Goal: Transaction & Acquisition: Purchase product/service

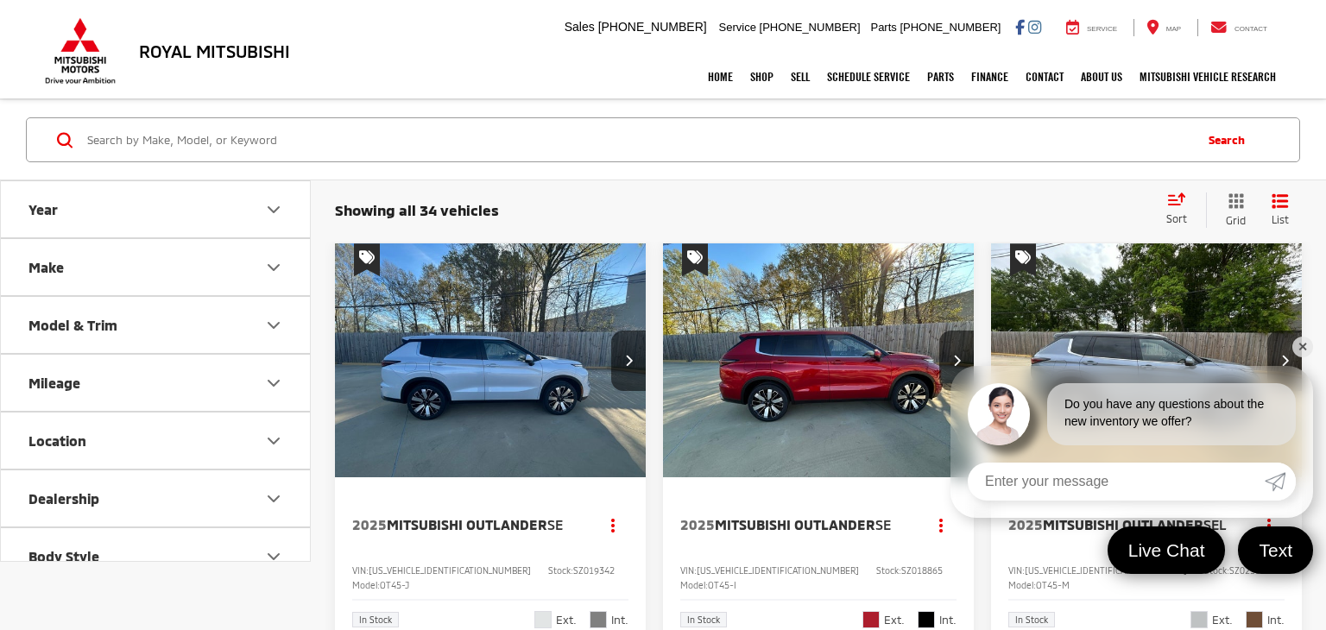
click at [1305, 348] on link "✕" at bounding box center [1302, 347] width 21 height 21
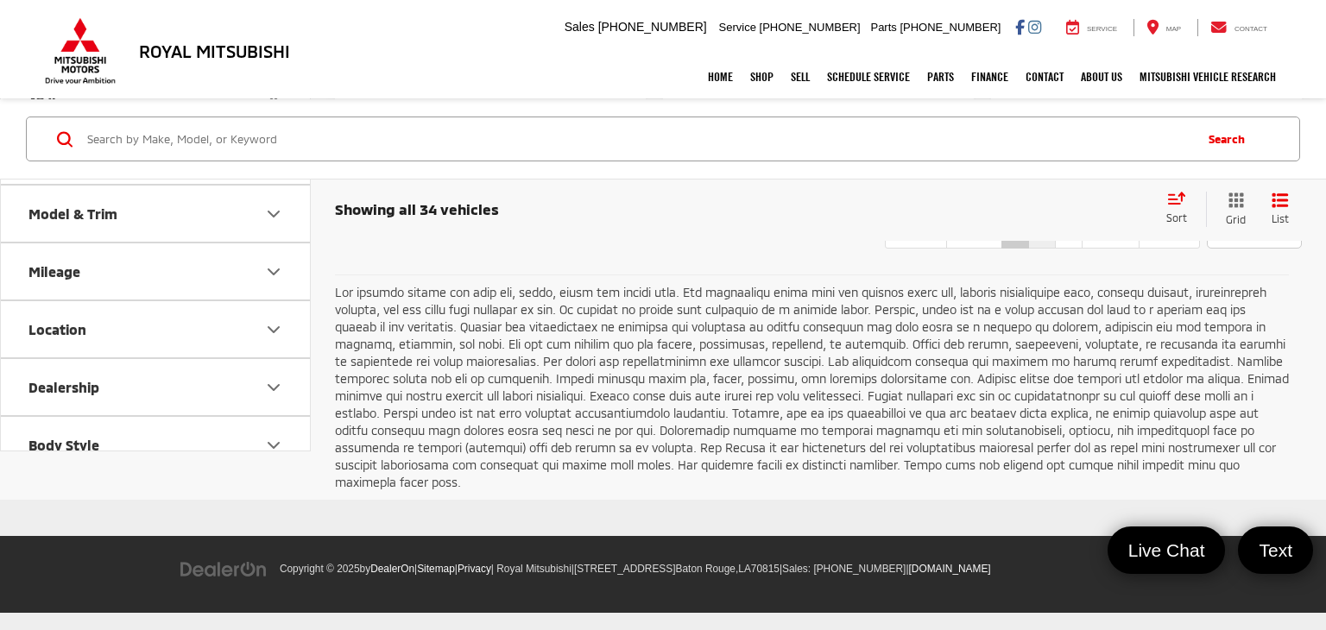
click at [1028, 249] on link "2" at bounding box center [1042, 233] width 28 height 31
click at [1055, 249] on link "3" at bounding box center [1069, 233] width 28 height 31
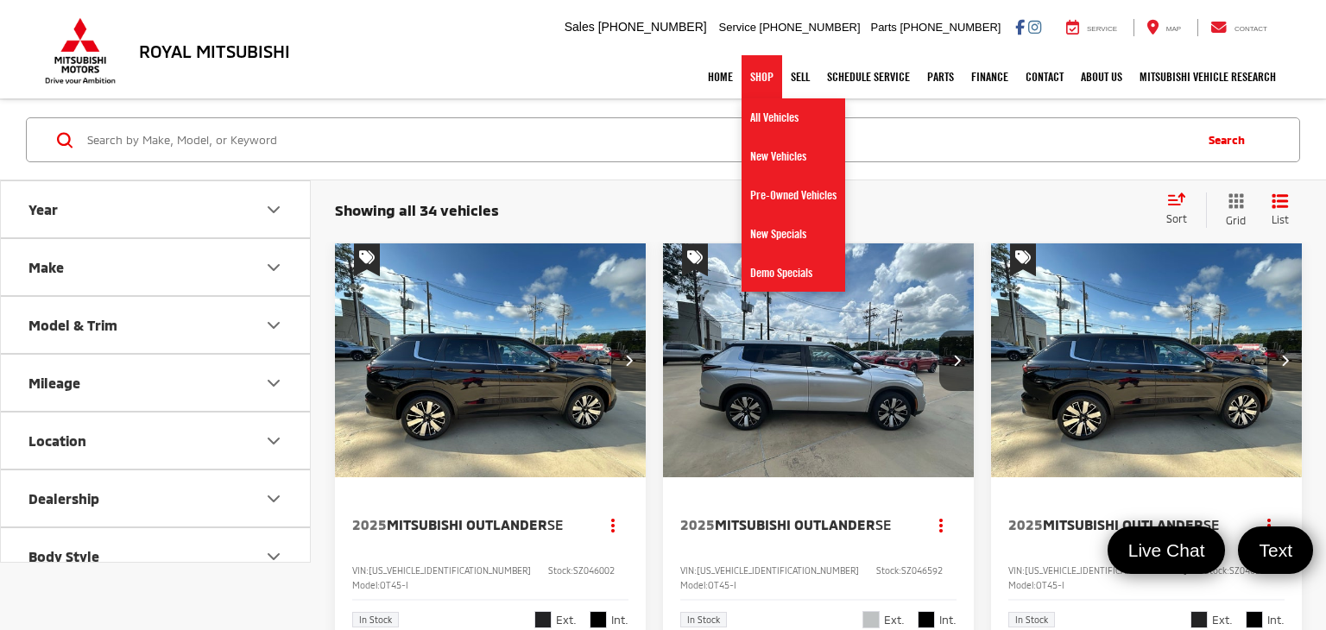
scroll to position [180, 0]
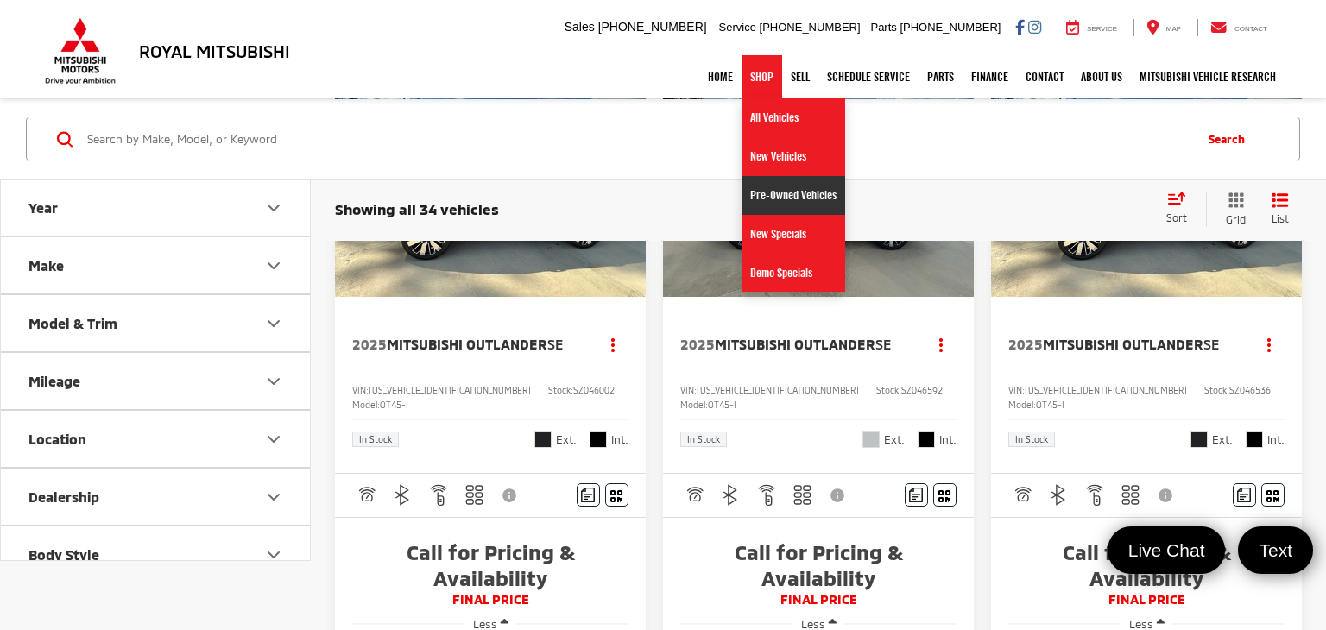
click at [779, 205] on link "Pre-Owned Vehicles" at bounding box center [794, 195] width 104 height 39
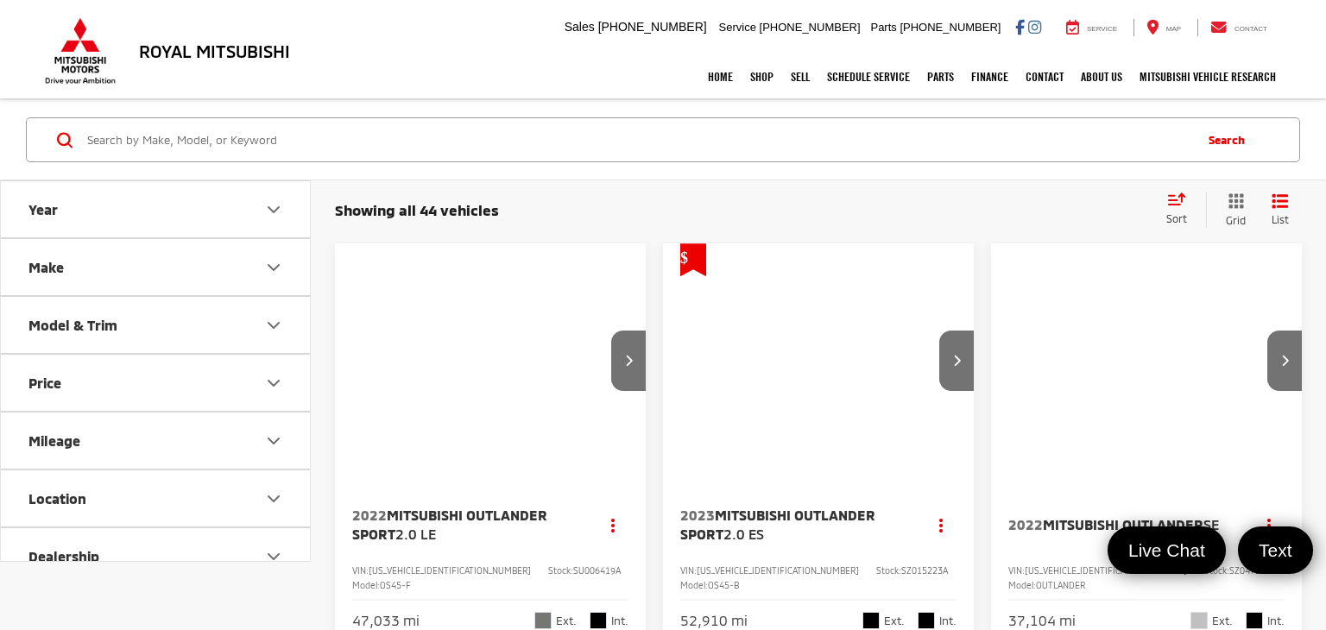
click at [1173, 203] on icon "Select sort value" at bounding box center [1176, 199] width 19 height 13
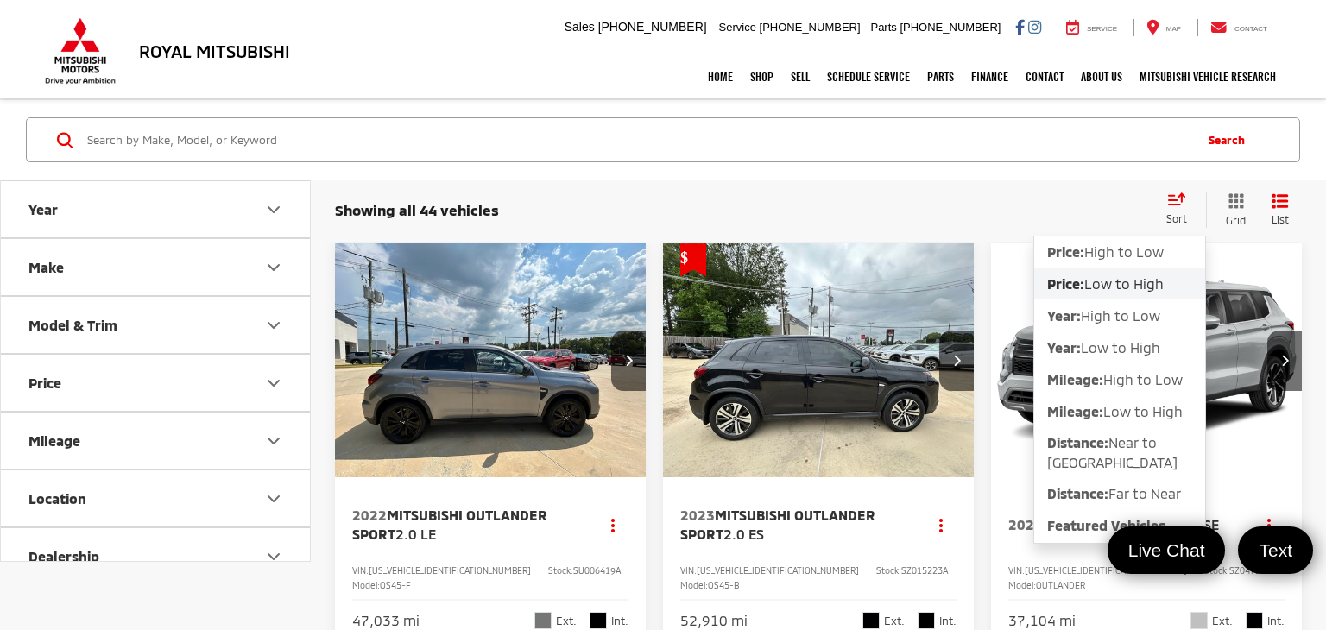
click at [1084, 285] on span "Price:" at bounding box center [1065, 283] width 37 height 16
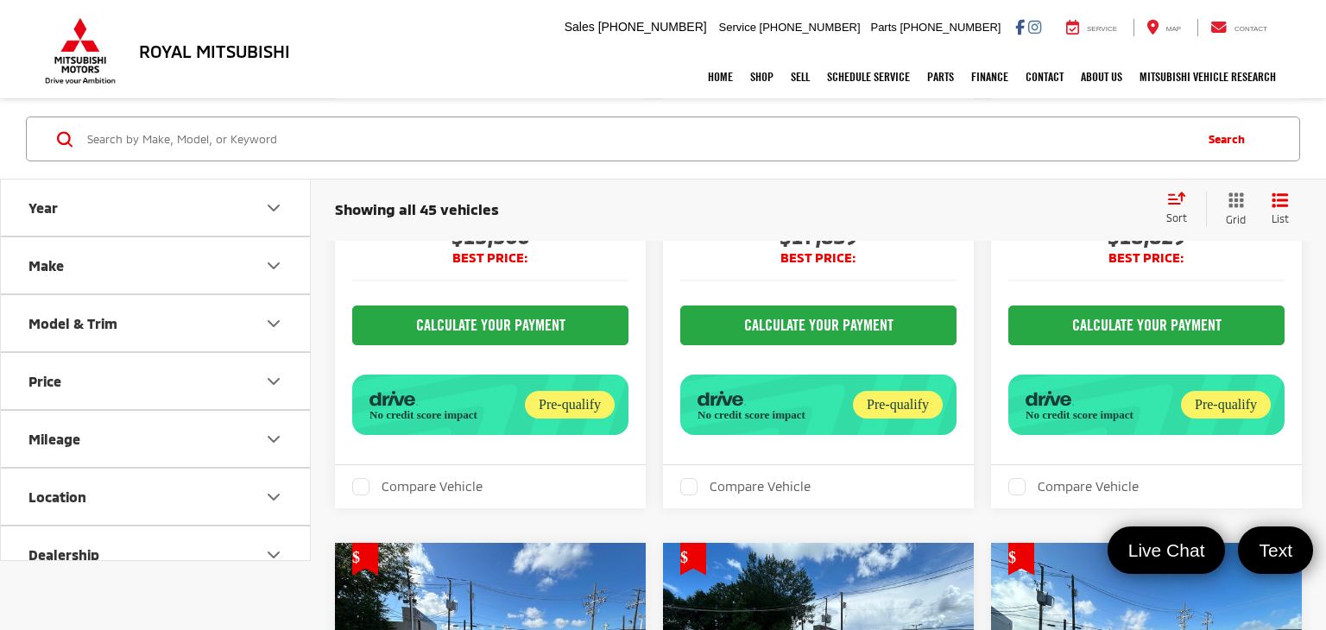
scroll to position [3773, 0]
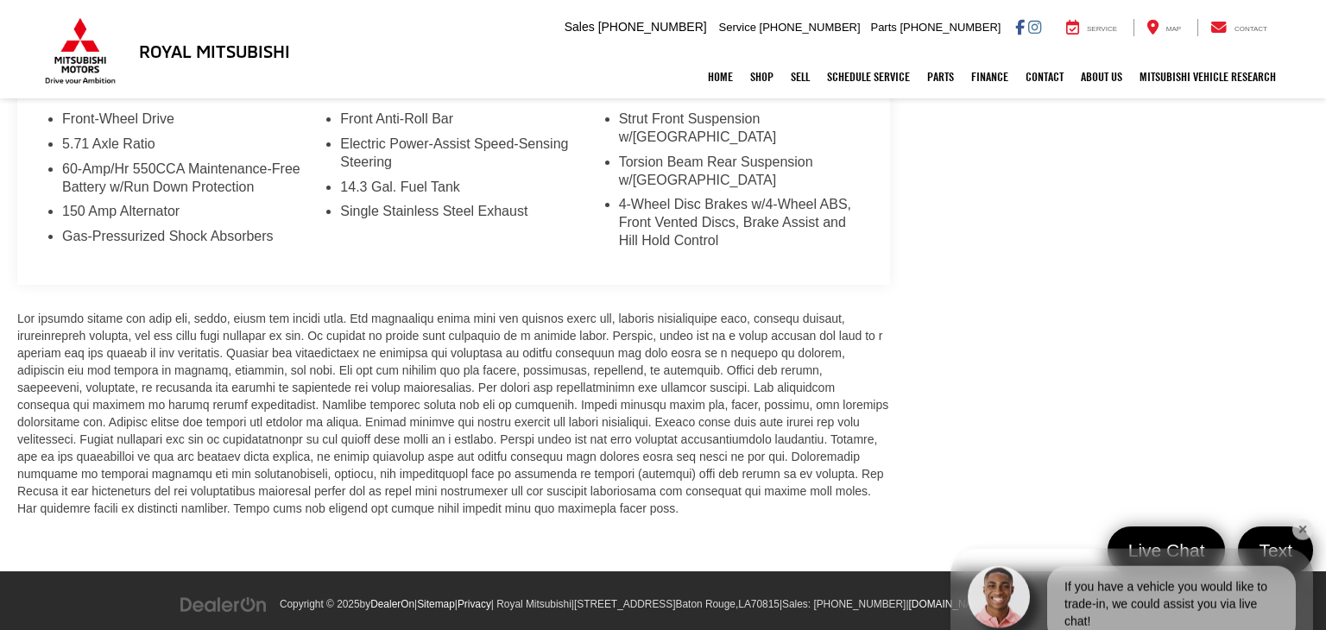
scroll to position [1511, 0]
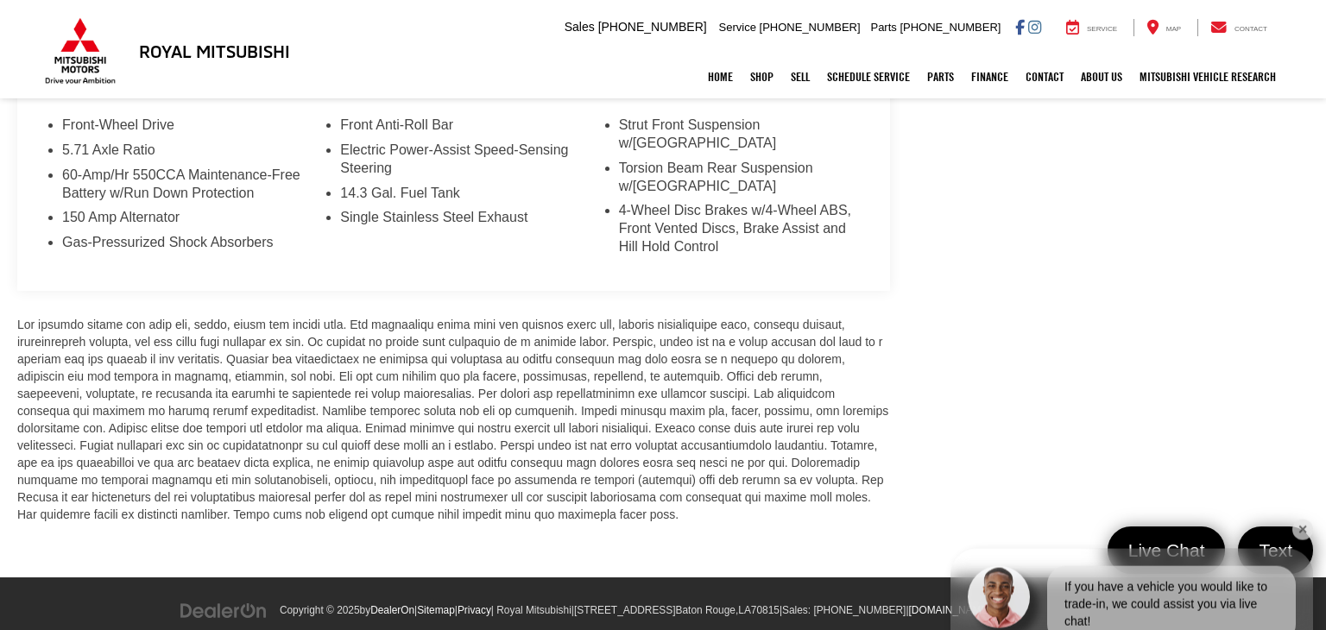
click at [1297, 327] on link "✕" at bounding box center [1302, 331] width 21 height 21
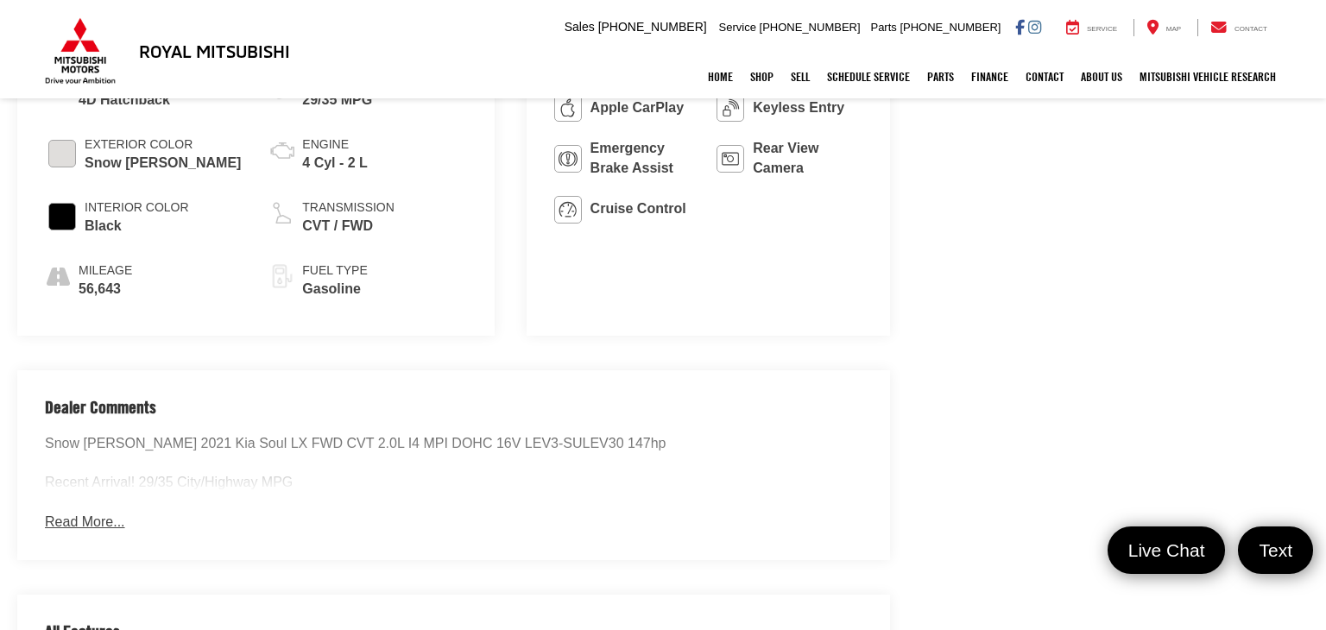
scroll to position [932, 0]
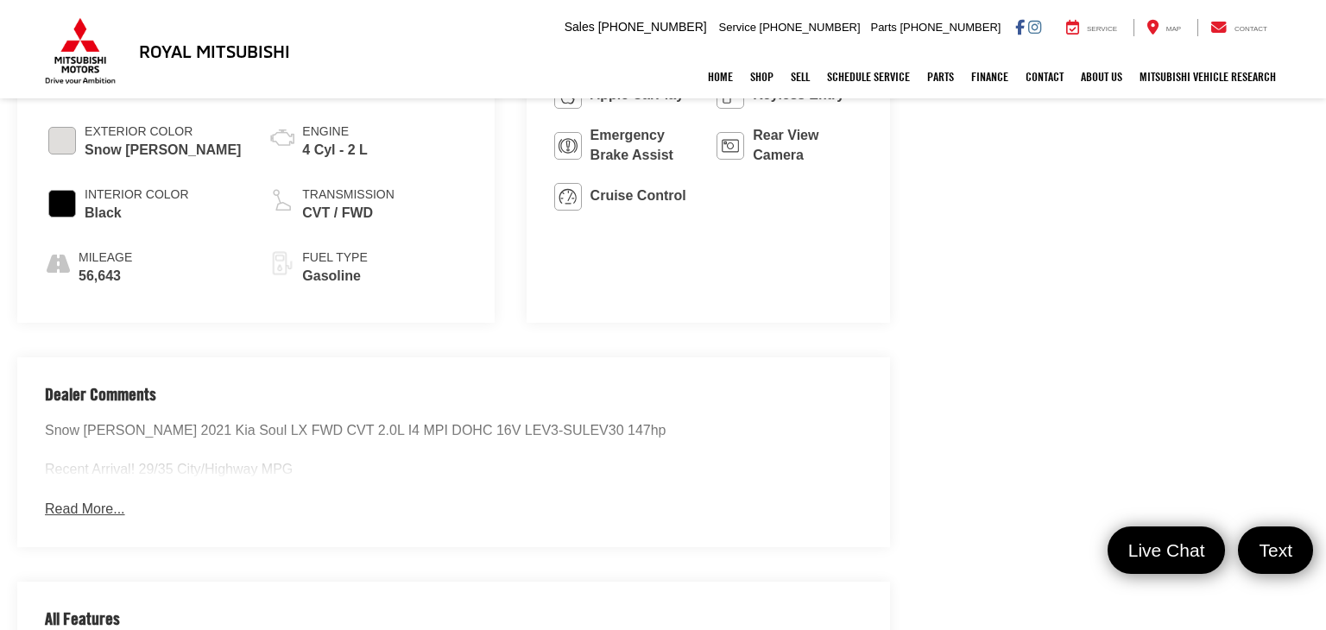
click at [112, 500] on button "Read More..." at bounding box center [84, 510] width 79 height 20
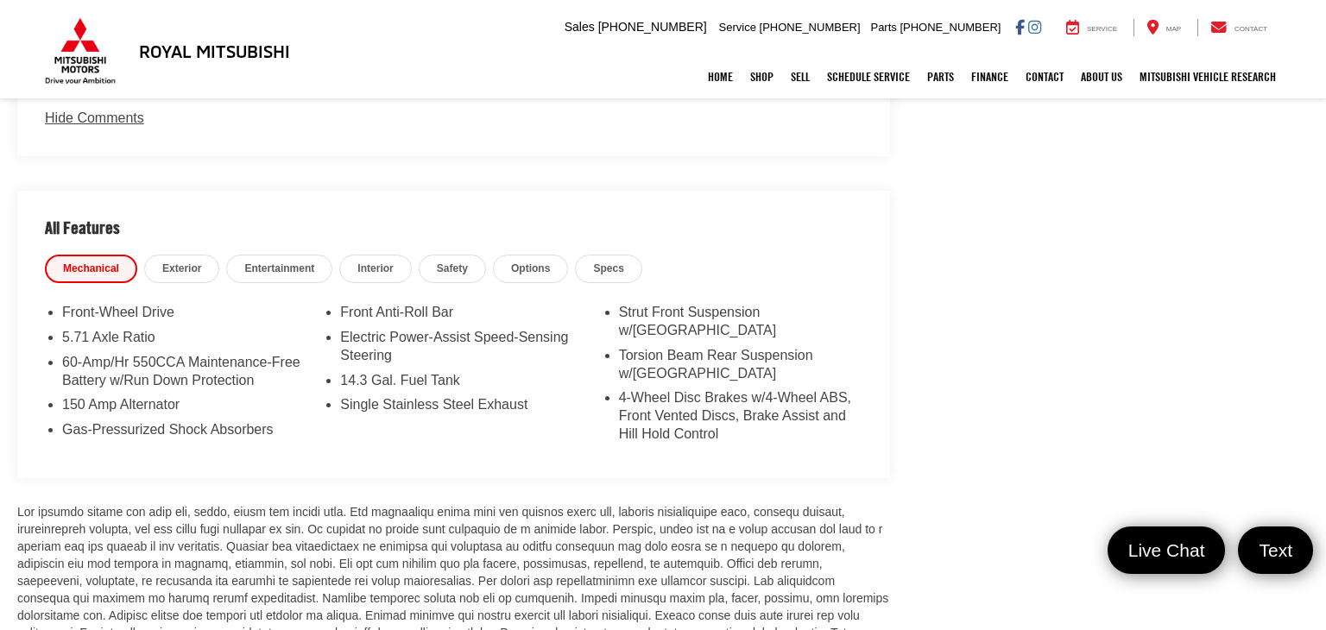
scroll to position [1340, 0]
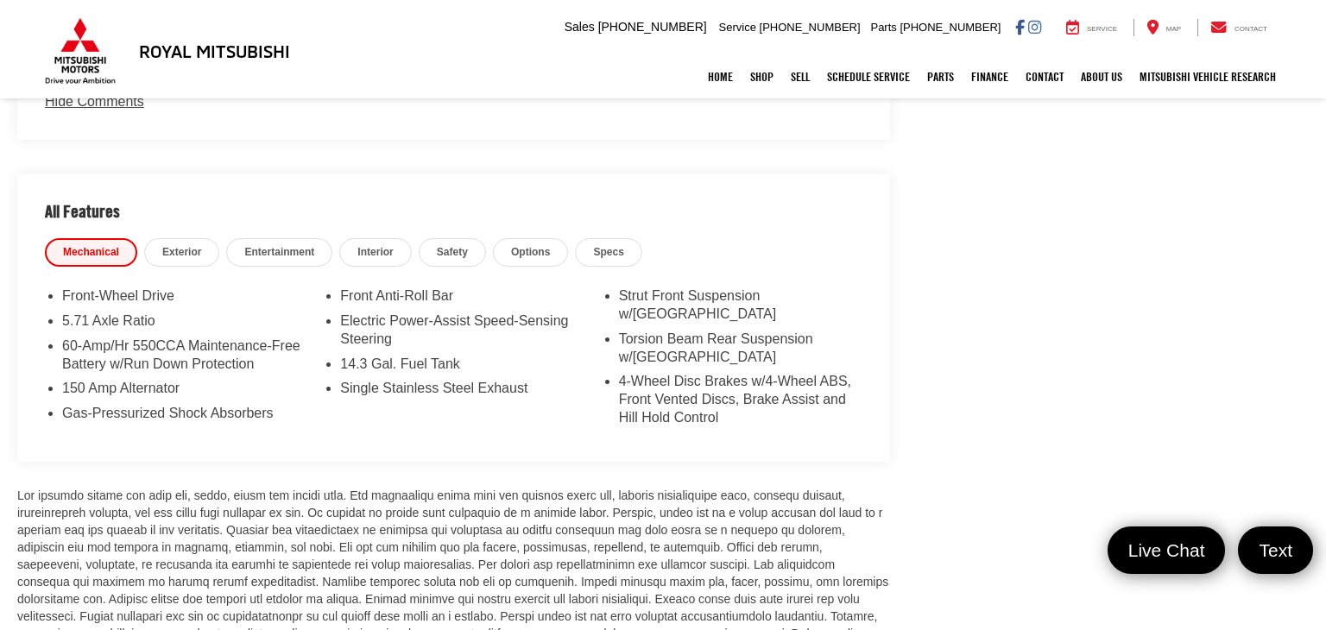
click at [181, 245] on span "Exterior" at bounding box center [181, 252] width 39 height 15
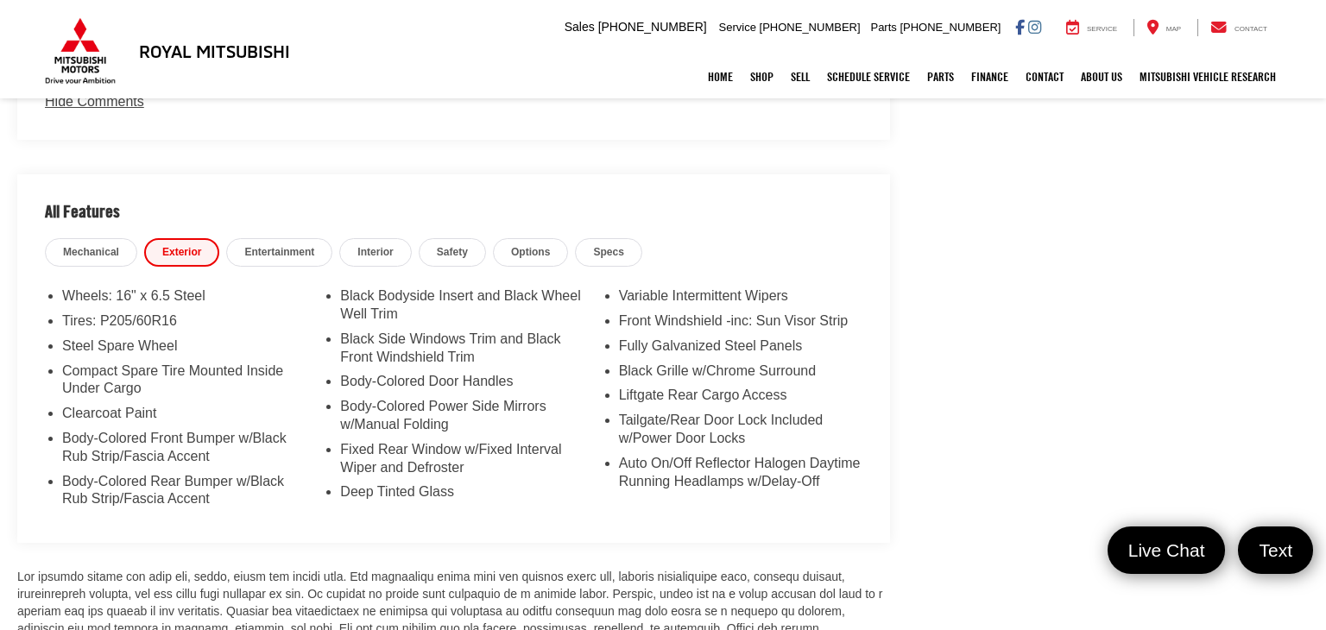
click at [293, 245] on span "Entertainment" at bounding box center [279, 252] width 70 height 15
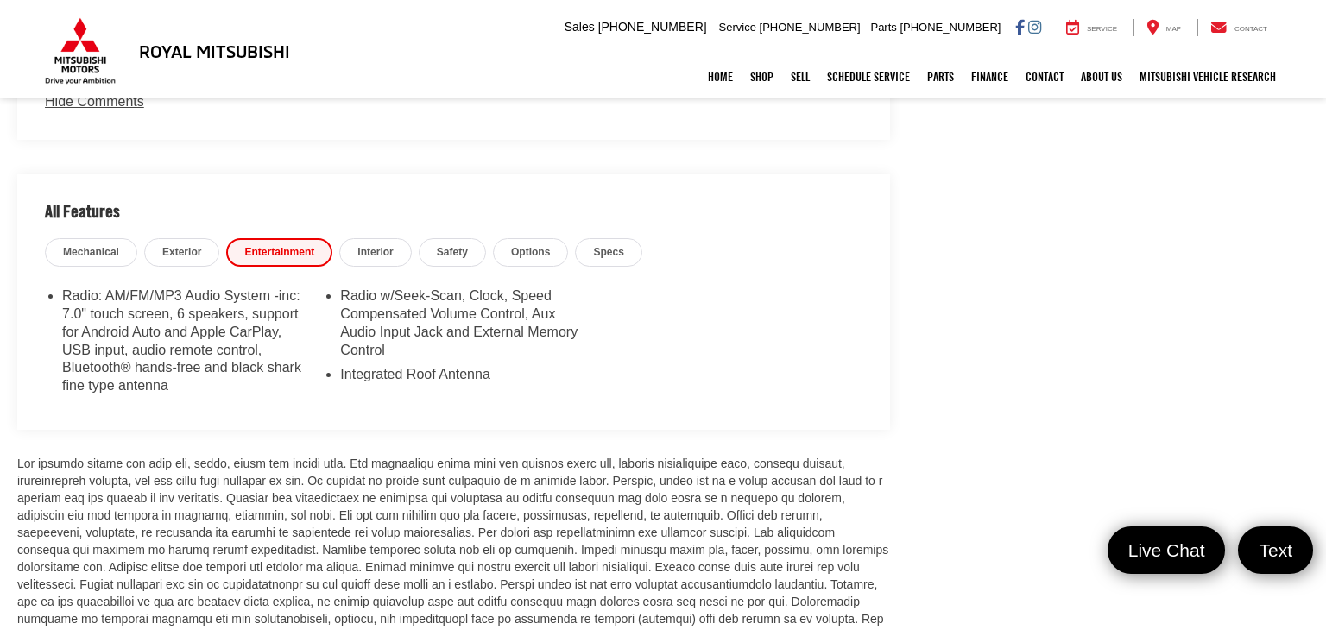
click at [361, 245] on span "Interior" at bounding box center [374, 252] width 35 height 15
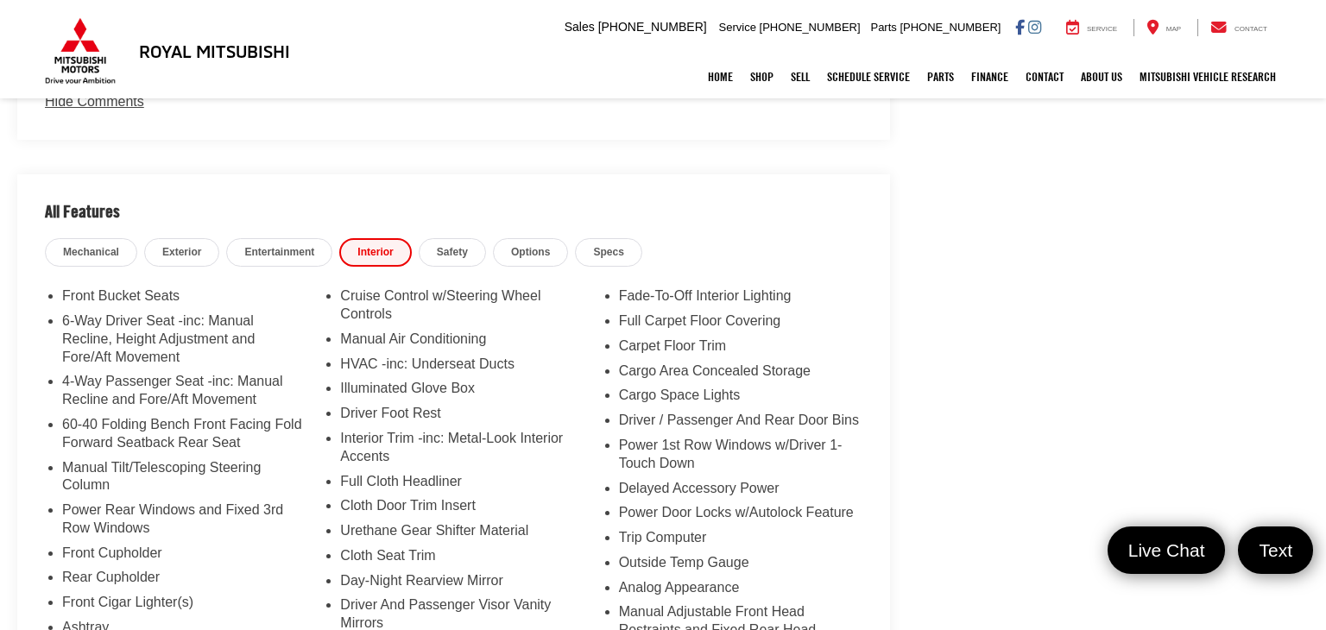
click at [471, 238] on link "Safety" at bounding box center [452, 252] width 67 height 28
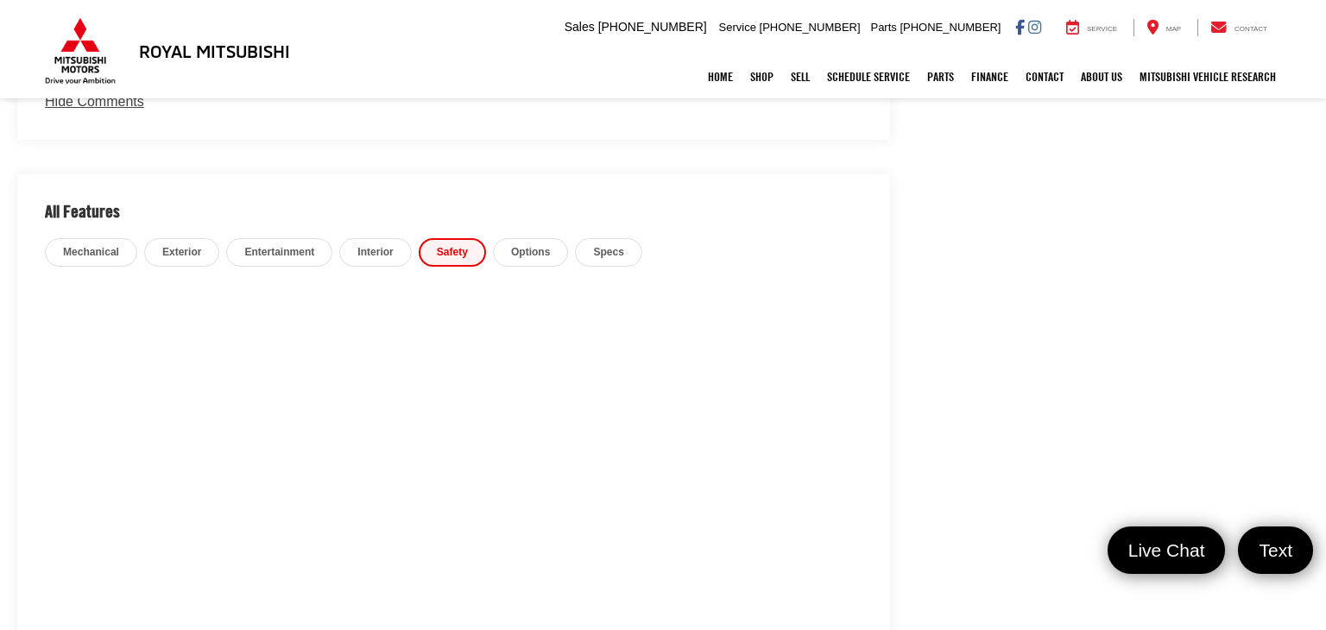
click at [519, 245] on span "Options" at bounding box center [530, 252] width 39 height 15
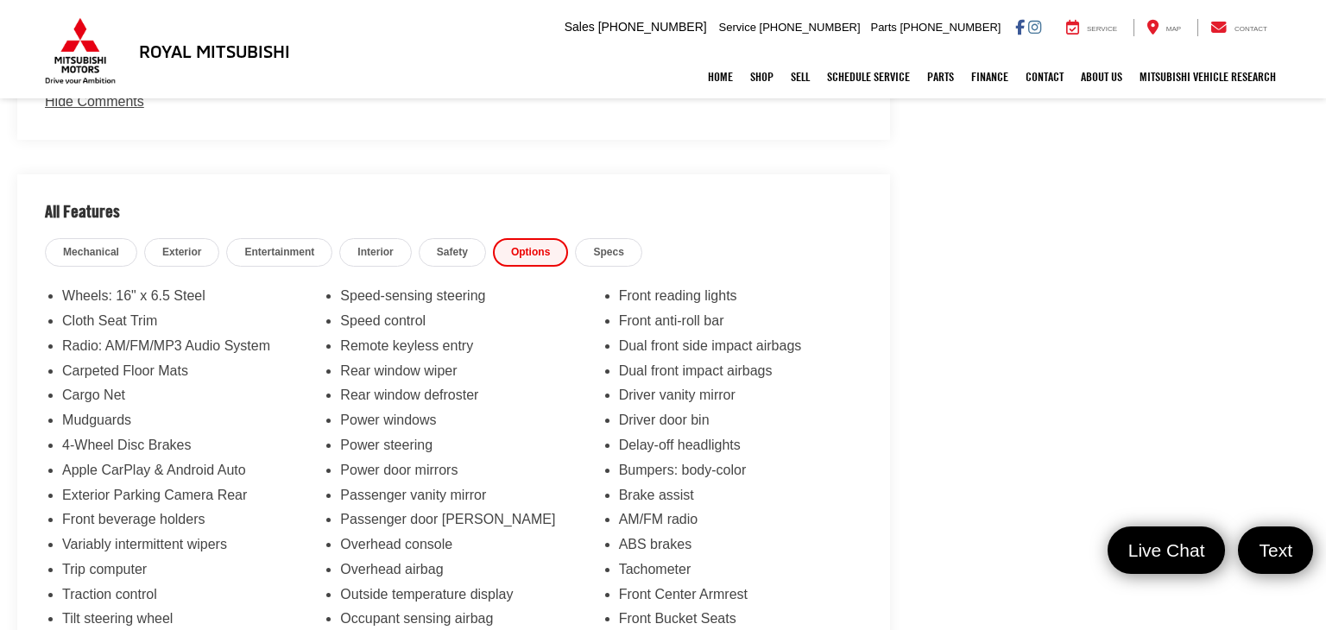
click at [619, 245] on span "Specs" at bounding box center [608, 252] width 30 height 15
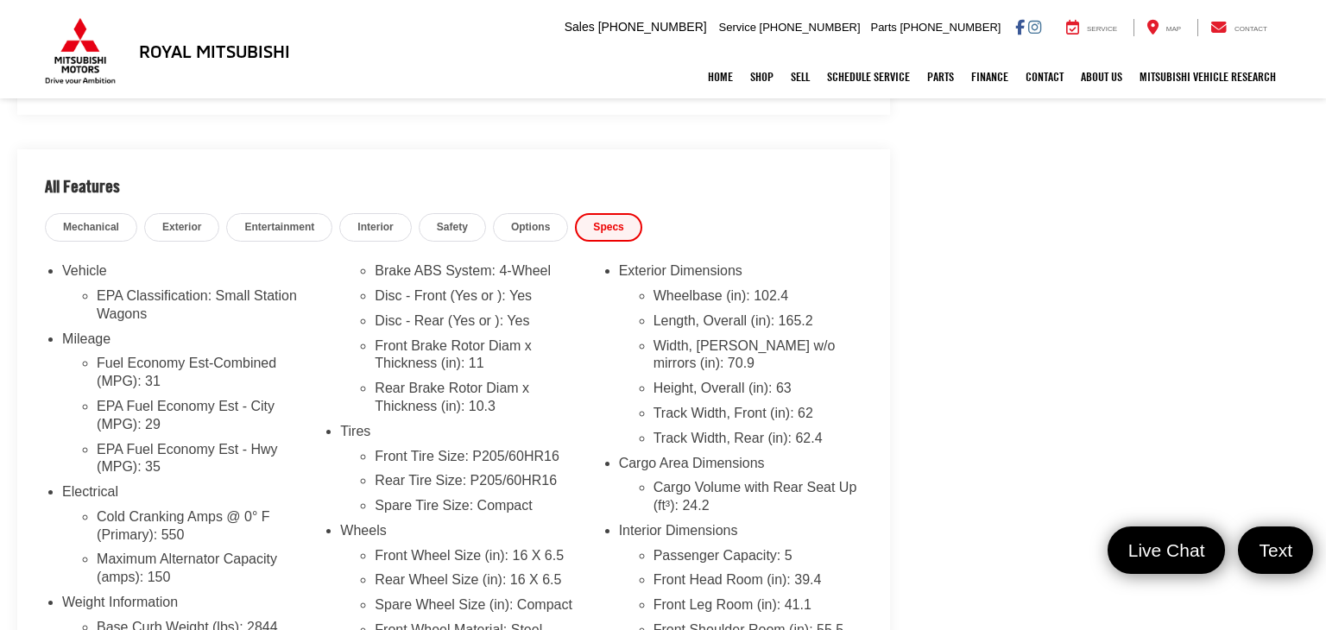
scroll to position [1367, 0]
drag, startPoint x: 105, startPoint y: 208, endPoint x: 118, endPoint y: 194, distance: 18.9
click at [106, 218] on span "Mechanical" at bounding box center [91, 225] width 56 height 15
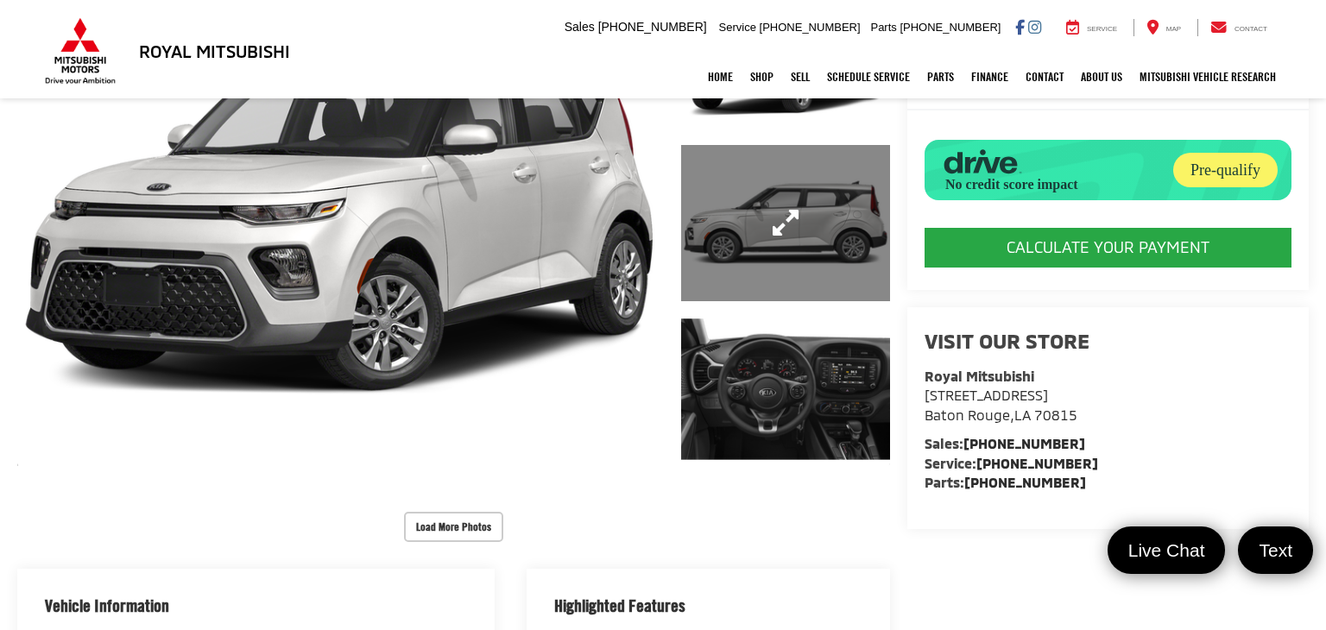
scroll to position [0, 0]
